Goal: Task Accomplishment & Management: Manage account settings

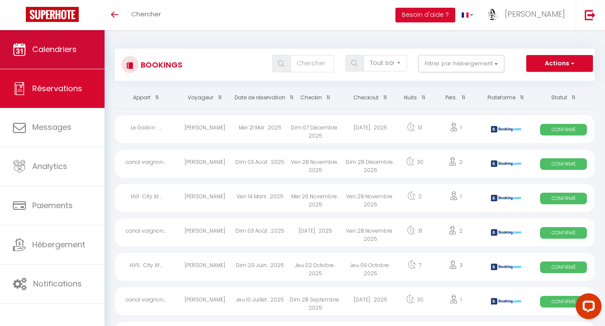
click at [66, 48] on span "Calendriers" at bounding box center [54, 49] width 44 height 11
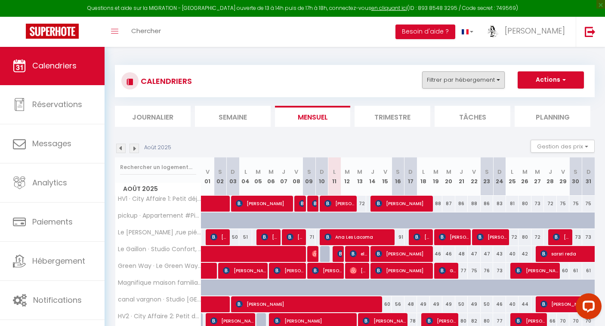
click at [480, 81] on button "Filtrer par hébergement" at bounding box center [463, 79] width 83 height 17
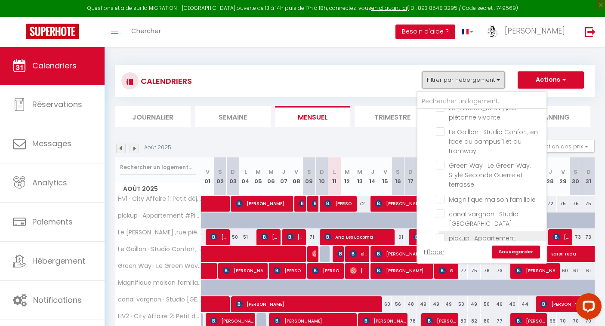
scroll to position [511, 0]
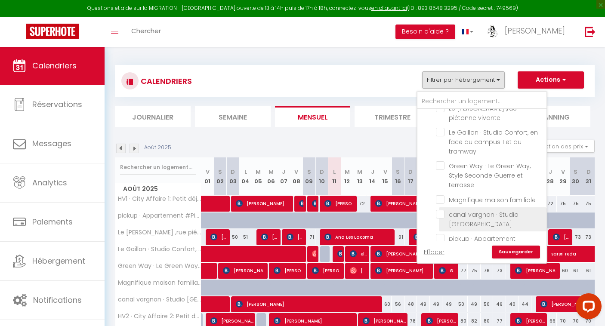
click at [441, 210] on input "canal vargnon · Studio [GEOGRAPHIC_DATA]" at bounding box center [490, 214] width 108 height 9
checkbox input "true"
checkbox input "false"
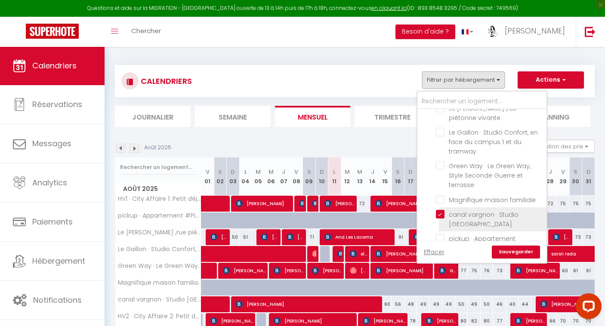
checkbox input "false"
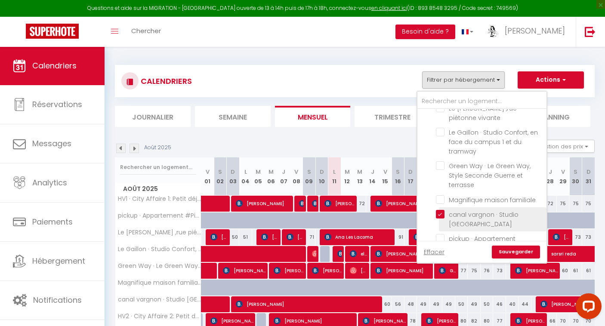
checkbox input "false"
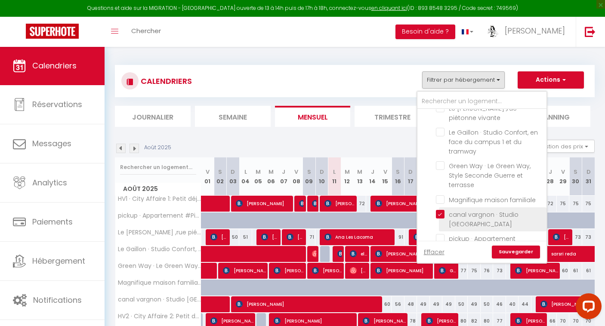
checkbox input "false"
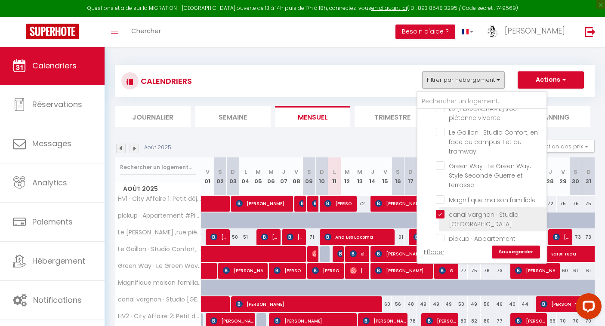
checkbox input "false"
click at [513, 253] on link "Sauvegarder" at bounding box center [516, 252] width 48 height 13
